Goal: Information Seeking & Learning: Understand process/instructions

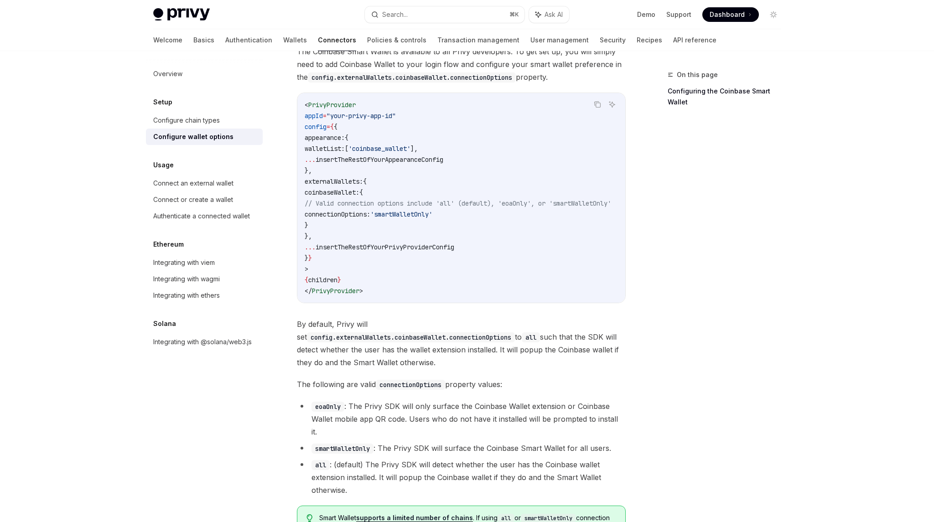
scroll to position [1057, 0]
drag, startPoint x: 380, startPoint y: 418, endPoint x: 316, endPoint y: 420, distance: 64.3
click at [316, 440] on li "smartWalletOnly : The Privy SDK will surface the Coinbase Smart Wallet for all …" at bounding box center [461, 446] width 329 height 13
copy li "smartWalletOnly :"
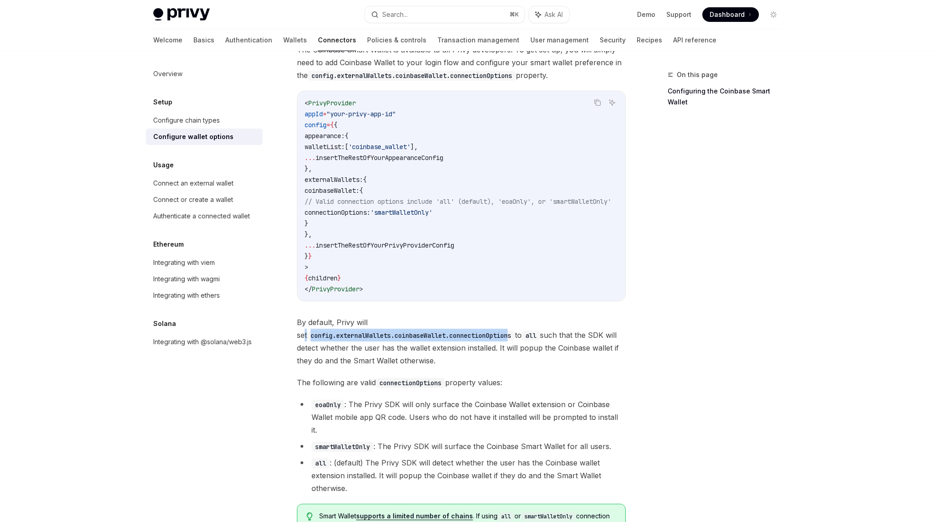
drag, startPoint x: 572, startPoint y: 320, endPoint x: 377, endPoint y: 322, distance: 194.7
click at [377, 322] on span "By default, [PERSON_NAME] will set config.externalWallets.coinbaseWallet.connec…" at bounding box center [461, 341] width 329 height 51
click at [391, 331] on code "config.externalWallets.coinbaseWallet.connectionOptions" at bounding box center [411, 336] width 208 height 10
drag, startPoint x: 385, startPoint y: 321, endPoint x: 597, endPoint y: 324, distance: 212.5
click at [515, 331] on code "config.externalWallets.coinbaseWallet.connectionOptions" at bounding box center [411, 336] width 208 height 10
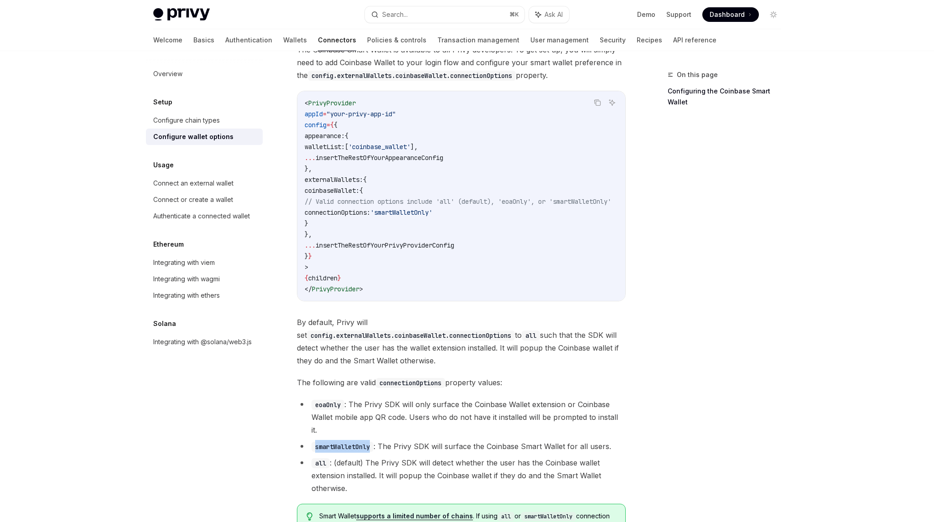
drag, startPoint x: 373, startPoint y: 419, endPoint x: 316, endPoint y: 420, distance: 57.5
click at [316, 442] on code "smartWalletOnly" at bounding box center [342, 447] width 62 height 10
copy code "smartWalletOnly"
